Goal: Information Seeking & Learning: Find contact information

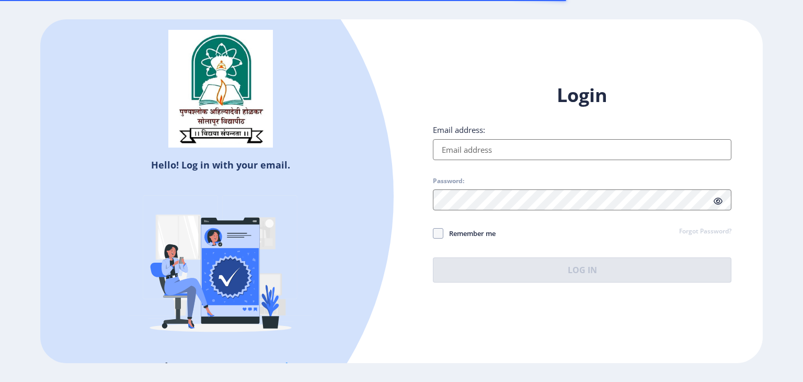
click at [554, 149] on input "Email address:" at bounding box center [582, 149] width 299 height 21
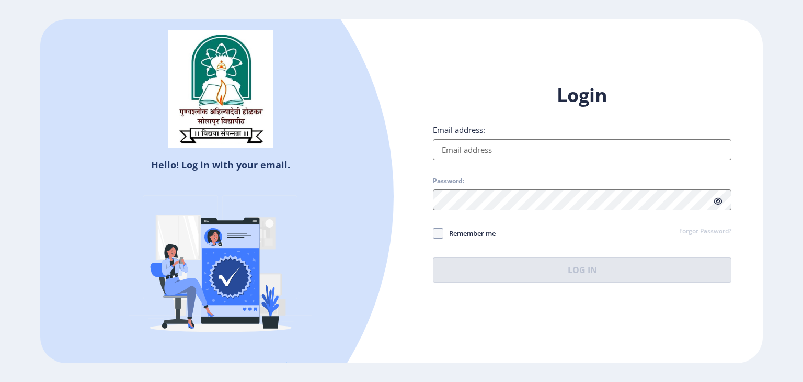
type input "[EMAIL_ADDRESS][DOMAIN_NAME]"
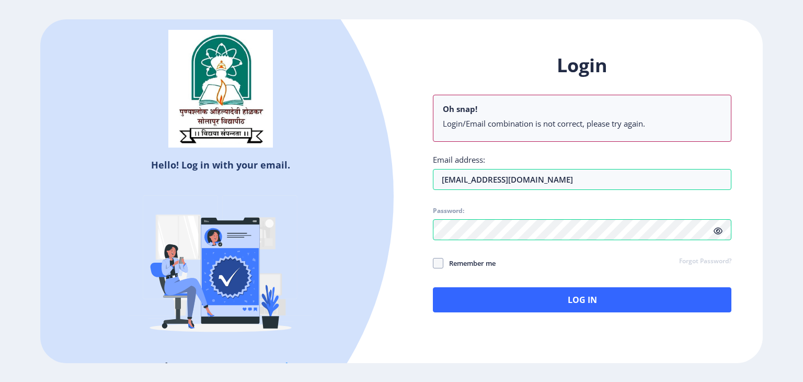
click at [717, 200] on div "Login Oh snap! Login/Email combination is not correct, please try again. Email …" at bounding box center [582, 182] width 299 height 259
click at [719, 235] on span at bounding box center [718, 230] width 9 height 10
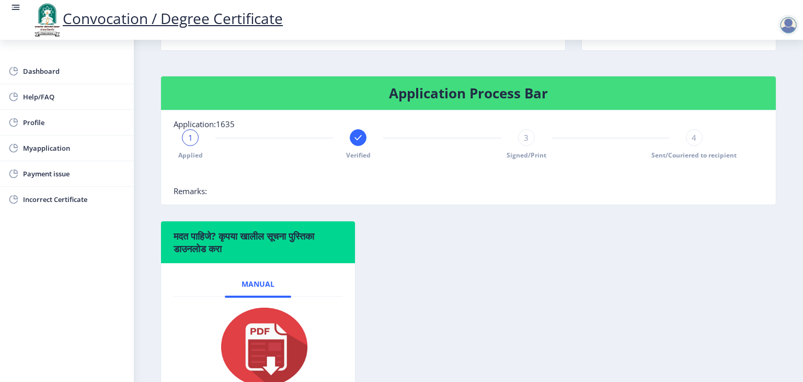
scroll to position [269, 0]
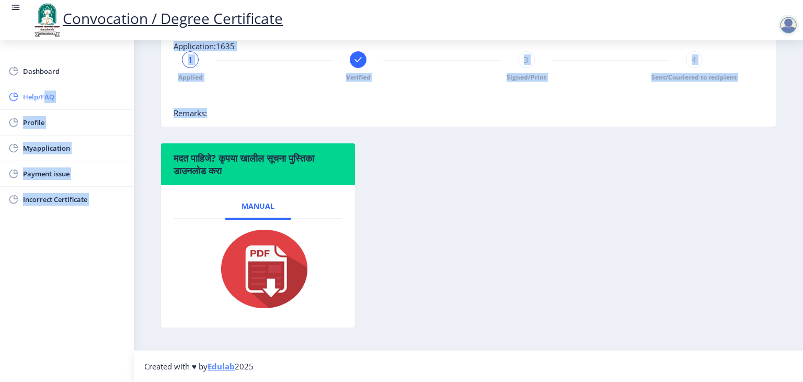
drag, startPoint x: 398, startPoint y: 47, endPoint x: 42, endPoint y: 99, distance: 359.5
click at [42, 99] on div "Dashboard Help/FAQ Profile Myapplication Payment issue Incorrect Certificate St…" at bounding box center [401, 64] width 803 height 635
click at [42, 99] on span "Help/FAQ" at bounding box center [74, 96] width 103 height 13
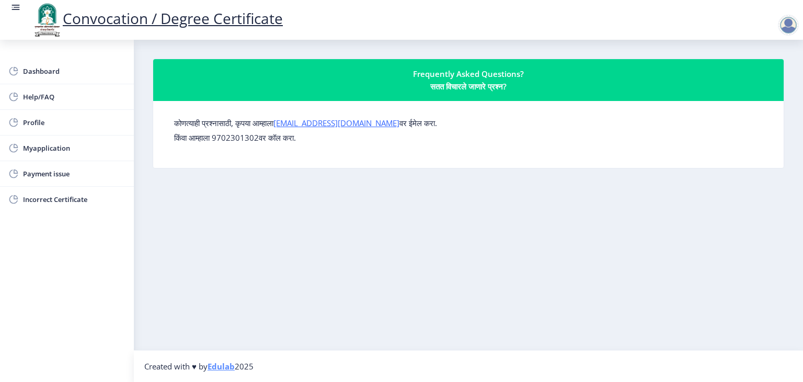
click at [175, 122] on label "कोणत्याही प्रश्नासाठी, कृपया आम्हाला [EMAIL_ADDRESS][DOMAIN_NAME] वर ईमेल करा." at bounding box center [305, 123] width 263 height 10
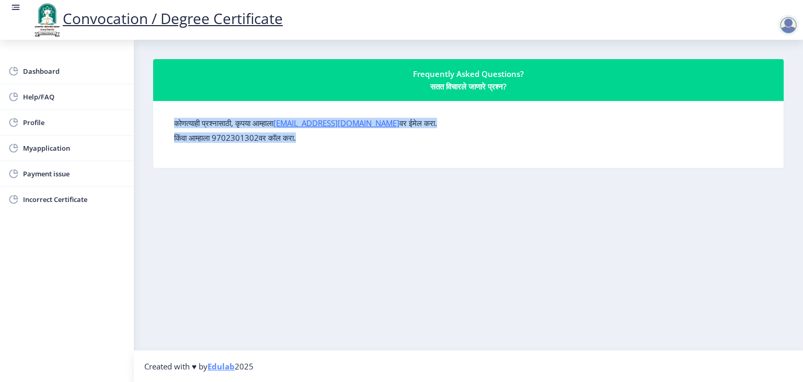
drag, startPoint x: 309, startPoint y: 137, endPoint x: 178, endPoint y: 124, distance: 131.9
click at [178, 124] on form "कोणत्याही प्रश्नासाठी, कृपया आम्हाला [EMAIL_ADDRESS][DOMAIN_NAME] वर ईमेल करा. …" at bounding box center [468, 130] width 589 height 25
click at [289, 187] on nb-layout-column "Frequently Asked Questions? सतत विचारले जाणारे प्रश्न? कोणत्याही प्रश्नासाठी, क…" at bounding box center [469, 195] width 670 height 310
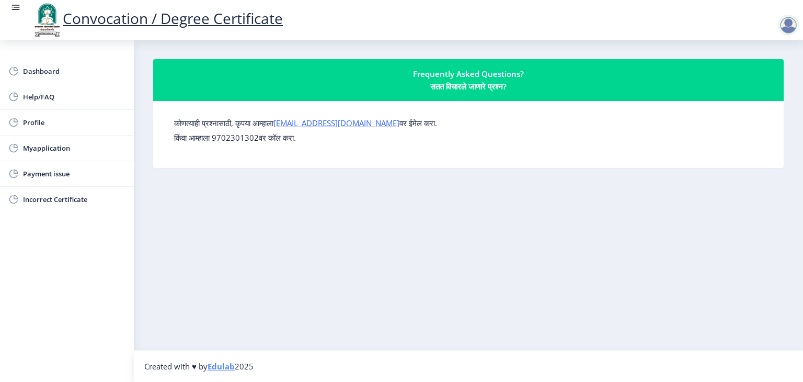
click at [321, 146] on div "कोणत्याही प्रश्नासाठी, कृपया आम्हाला [EMAIL_ADDRESS][DOMAIN_NAME] वर ईमेल करा. …" at bounding box center [469, 134] width 606 height 50
click at [228, 140] on p "किंवा आम्हाला 9702301302वर कॉल करा." at bounding box center [468, 137] width 589 height 10
